Goal: Book appointment/travel/reservation

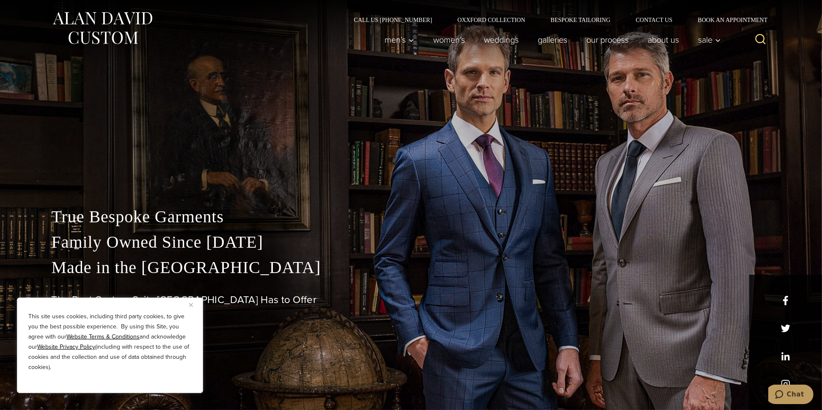
click at [193, 303] on button "Close" at bounding box center [194, 305] width 10 height 10
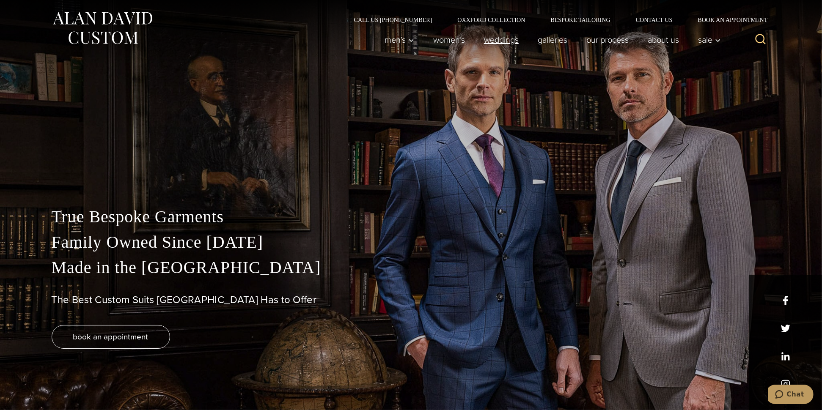
click at [487, 45] on link "weddings" at bounding box center [501, 39] width 54 height 17
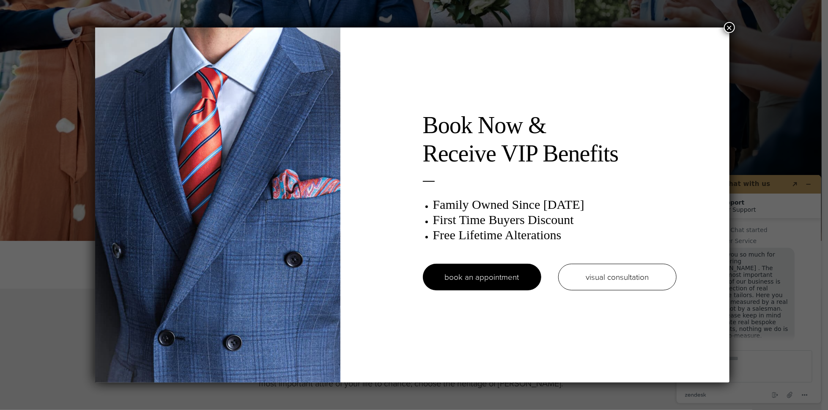
click at [60, 324] on div "Book Now & Receive VIP Benefits Family Owned Since [DATE] First Time Buyers Dis…" at bounding box center [414, 205] width 828 height 410
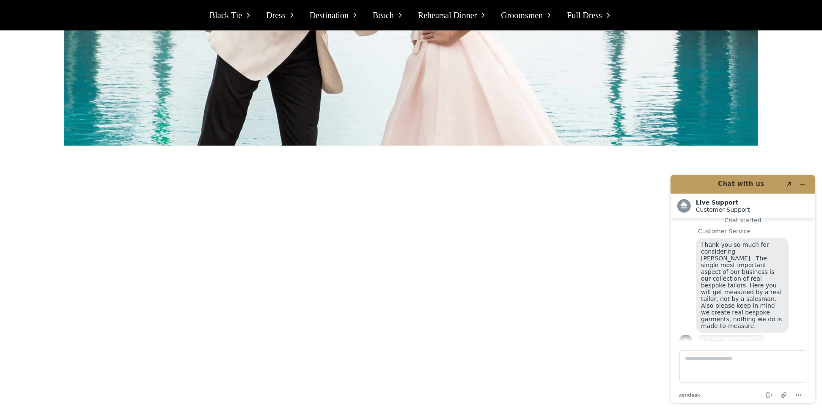
scroll to position [5500, 0]
